Goal: Navigation & Orientation: Understand site structure

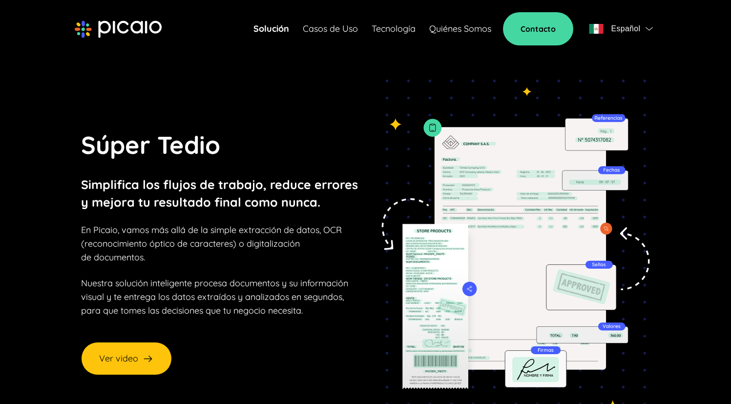
click at [267, 29] on link "Solución" at bounding box center [271, 29] width 36 height 14
click at [331, 29] on link "Casos de Uso" at bounding box center [330, 29] width 55 height 14
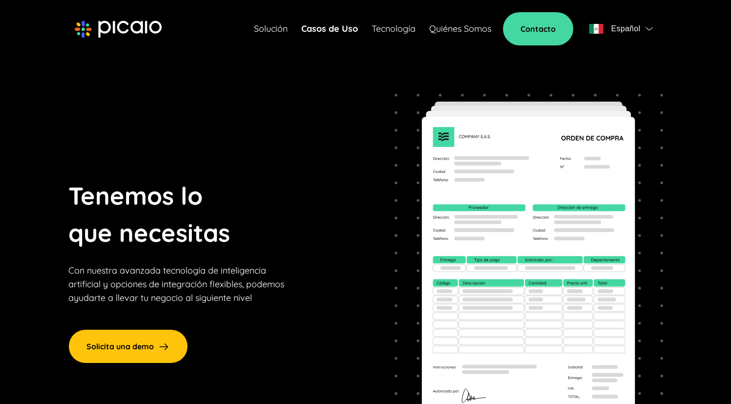
click at [408, 28] on link "Tecnología" at bounding box center [393, 29] width 44 height 14
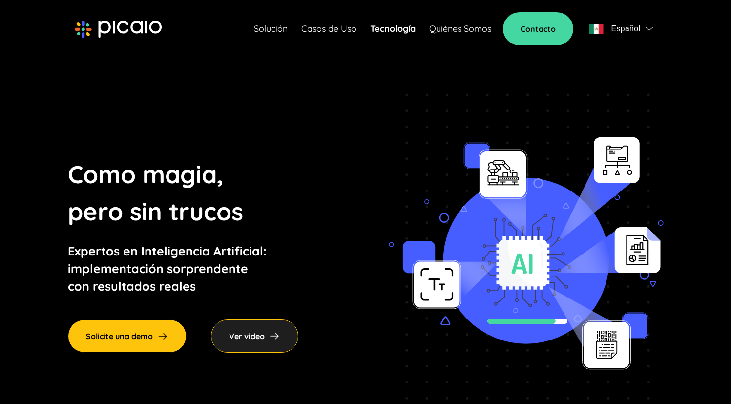
click at [463, 27] on link "Quiénes Somos" at bounding box center [460, 29] width 62 height 14
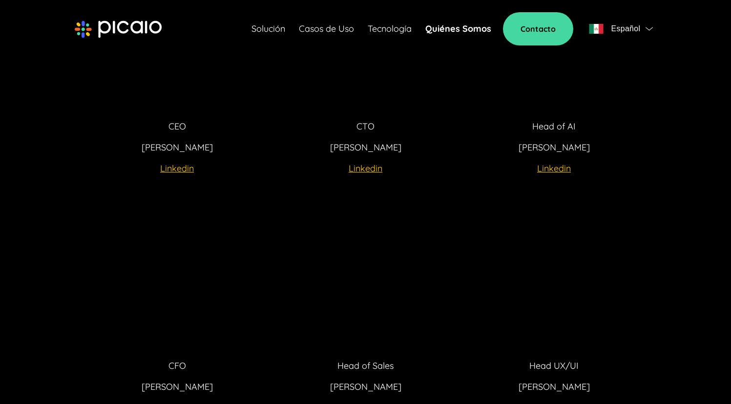
scroll to position [2327, 0]
